Goal: Information Seeking & Learning: Learn about a topic

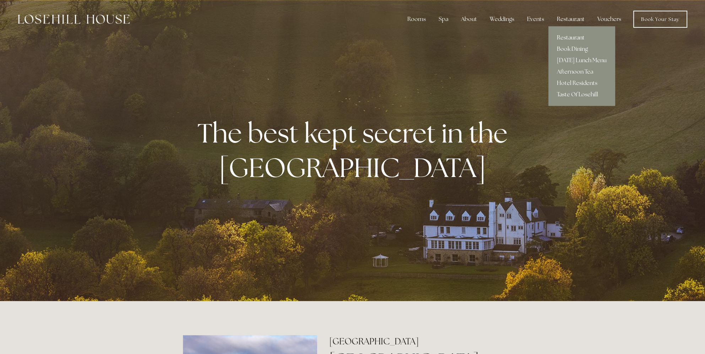
click at [565, 36] on link "Restaurant" at bounding box center [581, 37] width 67 height 11
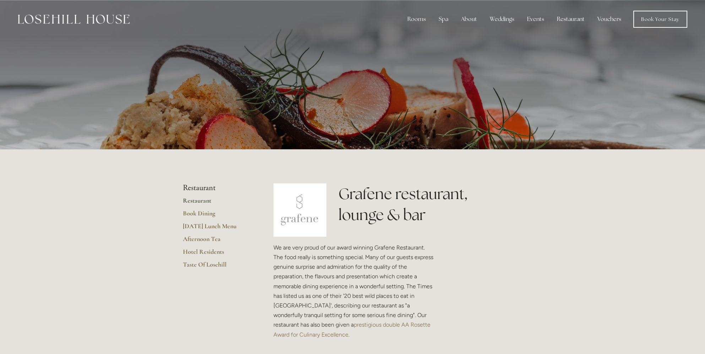
drag, startPoint x: 555, startPoint y: 247, endPoint x: 513, endPoint y: 43, distance: 208.0
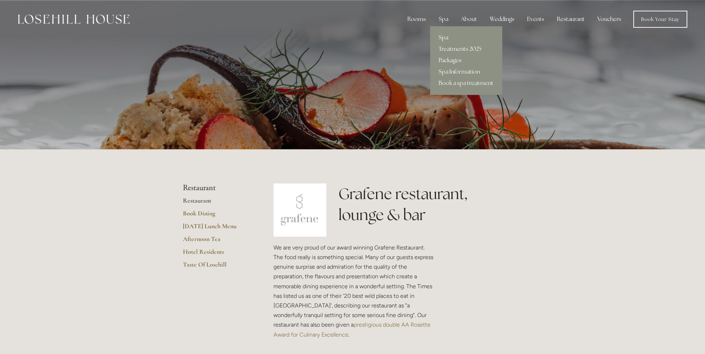
click at [446, 61] on link "Packages" at bounding box center [466, 60] width 72 height 11
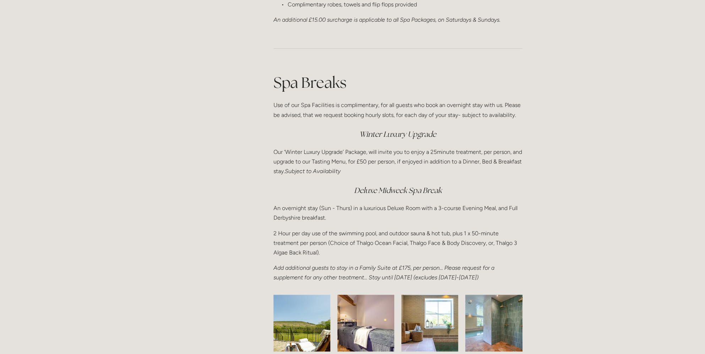
scroll to position [852, 0]
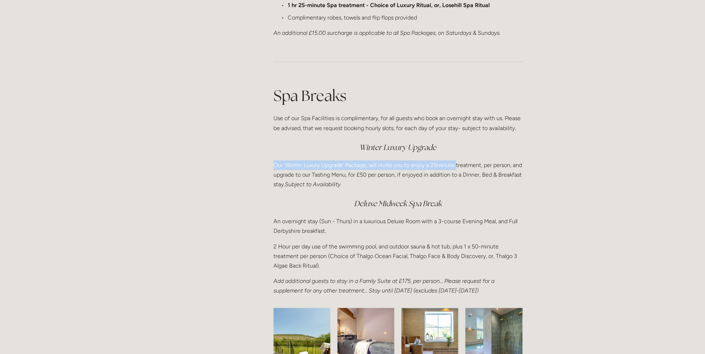
drag, startPoint x: 446, startPoint y: 148, endPoint x: 455, endPoint y: 157, distance: 12.1
click at [455, 157] on div "Spa Breaks Use of our Spa Facilities is complimentary, for all guests who book …" at bounding box center [397, 190] width 249 height 210
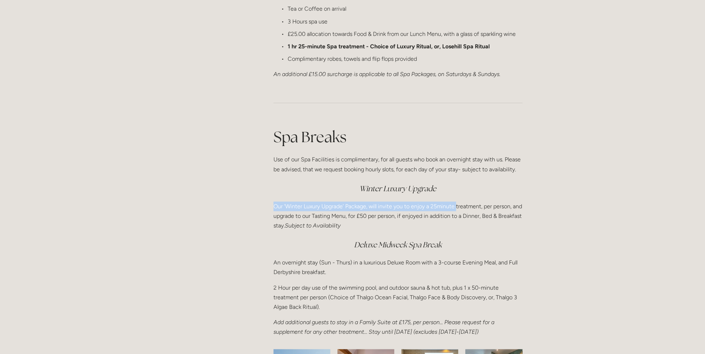
scroll to position [710, 0]
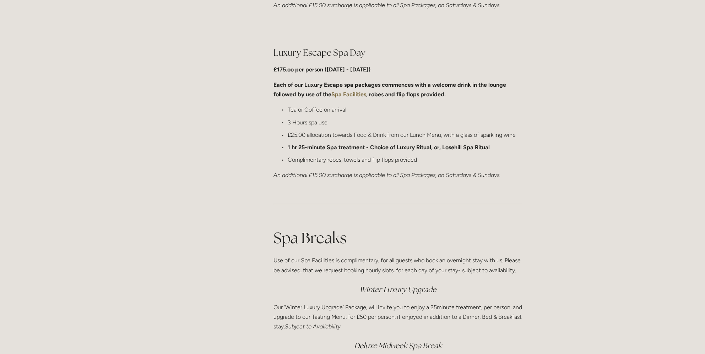
click at [518, 216] on div at bounding box center [397, 203] width 261 height 35
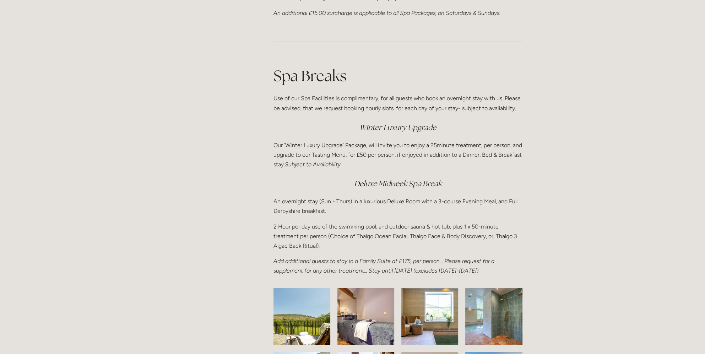
scroll to position [0, 0]
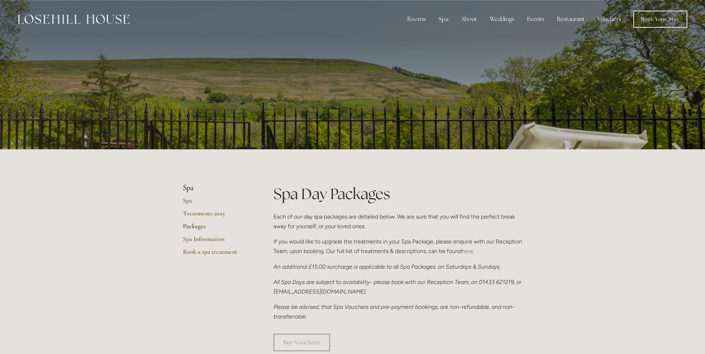
drag, startPoint x: 560, startPoint y: 240, endPoint x: 493, endPoint y: 34, distance: 217.0
click at [204, 210] on link "Treatments 2025" at bounding box center [217, 215] width 68 height 13
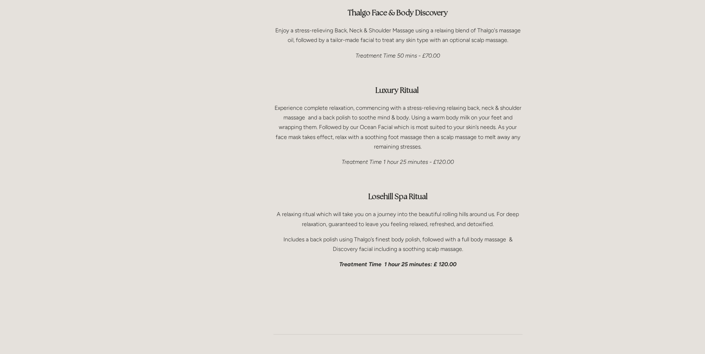
scroll to position [1065, 0]
drag, startPoint x: 446, startPoint y: 180, endPoint x: 452, endPoint y: 164, distance: 17.3
click at [452, 164] on div "Face & Body Treatments Thalgo Face & Body Discovery Enjoy a stress-relieving Ba…" at bounding box center [397, 112] width 249 height 311
drag, startPoint x: 472, startPoint y: 134, endPoint x: 475, endPoint y: 137, distance: 4.8
click at [475, 137] on div "Face & Body Treatments Thalgo Face & Body Discovery Enjoy a stress-relieving Ba…" at bounding box center [397, 112] width 249 height 311
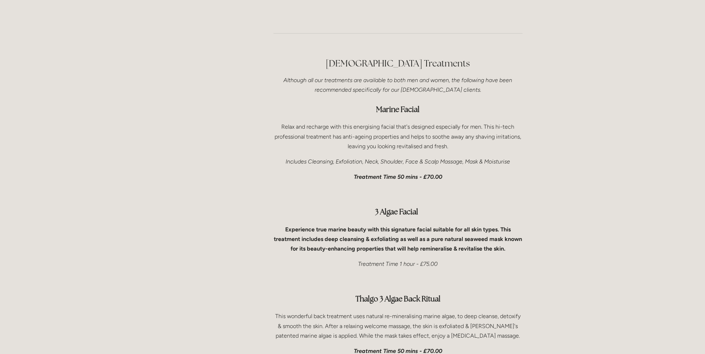
scroll to position [2130, 0]
drag, startPoint x: 470, startPoint y: 74, endPoint x: 473, endPoint y: 66, distance: 8.5
click at [473, 102] on h3 "Marine Facial" at bounding box center [397, 109] width 249 height 14
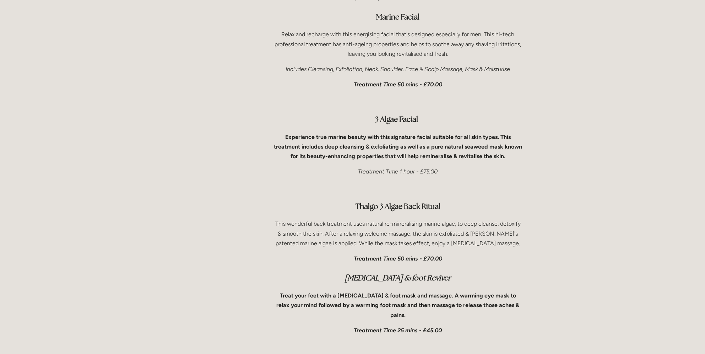
scroll to position [2237, 0]
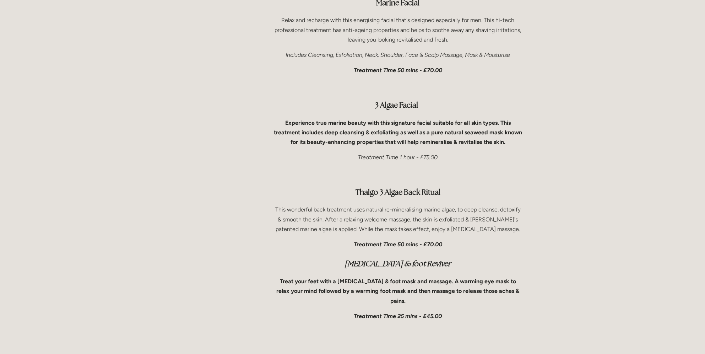
drag, startPoint x: 484, startPoint y: 156, endPoint x: 499, endPoint y: 145, distance: 17.8
click at [499, 145] on div "Male Treatments Although all our treatments are available to both men and women…" at bounding box center [397, 147] width 249 height 392
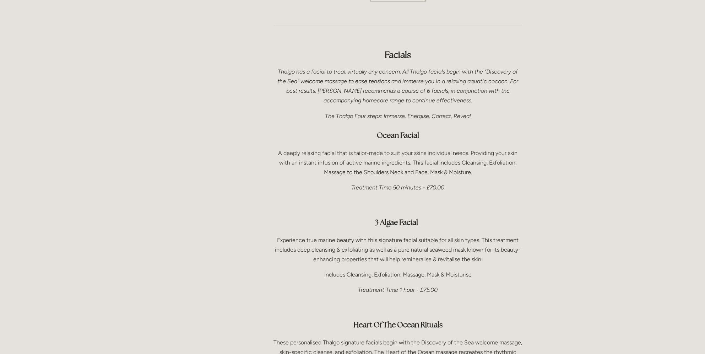
scroll to position [0, 0]
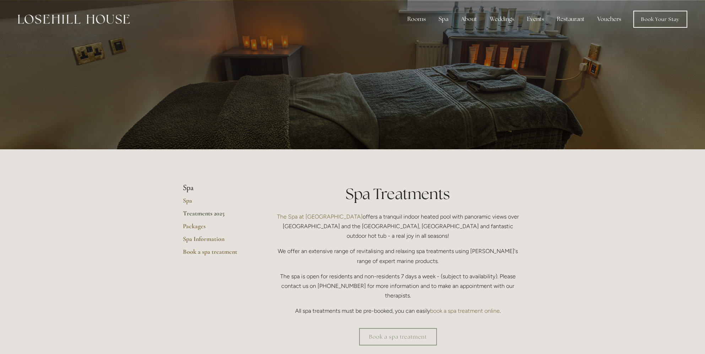
drag, startPoint x: 507, startPoint y: 165, endPoint x: 461, endPoint y: -37, distance: 207.7
click at [424, 37] on link "Rooms" at bounding box center [422, 37] width 46 height 11
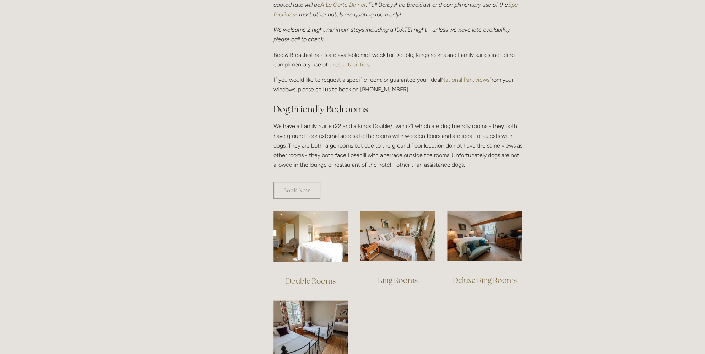
scroll to position [320, 0]
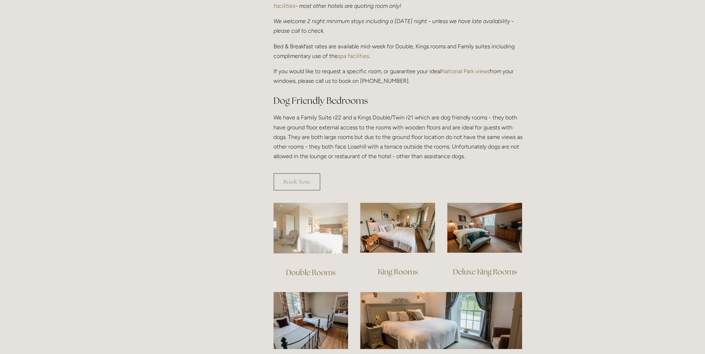
click at [326, 205] on img at bounding box center [310, 227] width 75 height 51
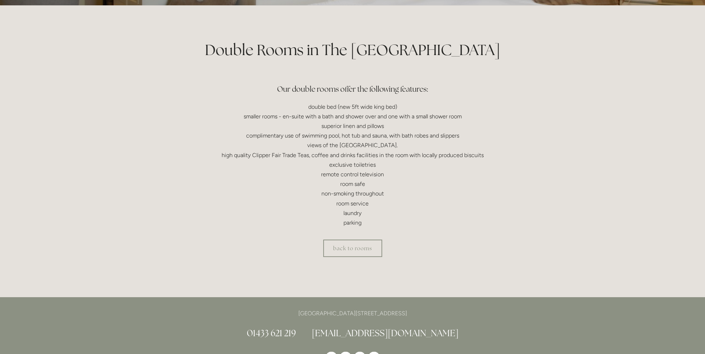
scroll to position [213, 0]
